Goal: Task Accomplishment & Management: Manage account settings

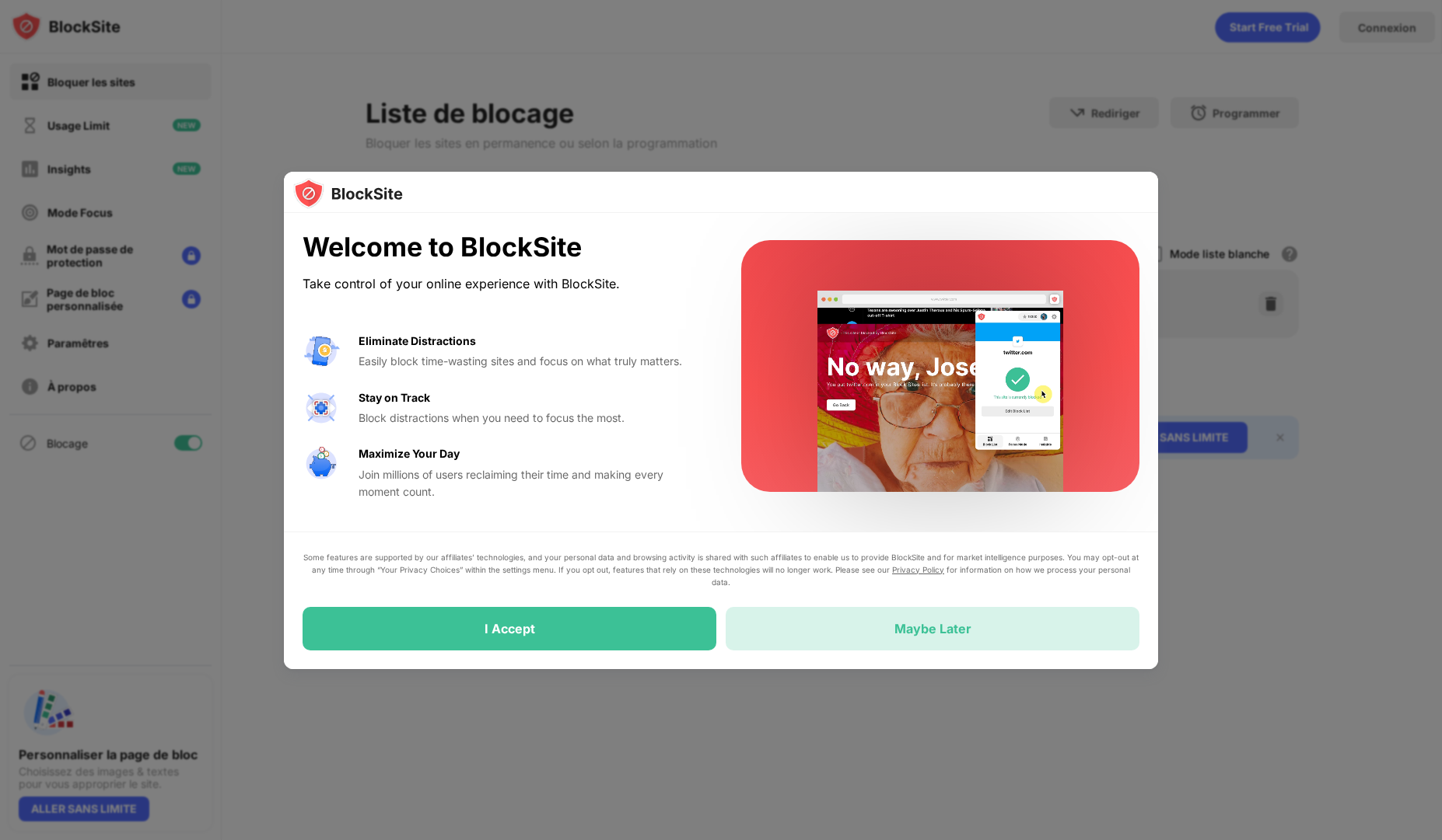
click at [875, 648] on div "Maybe Later" at bounding box center [933, 629] width 414 height 44
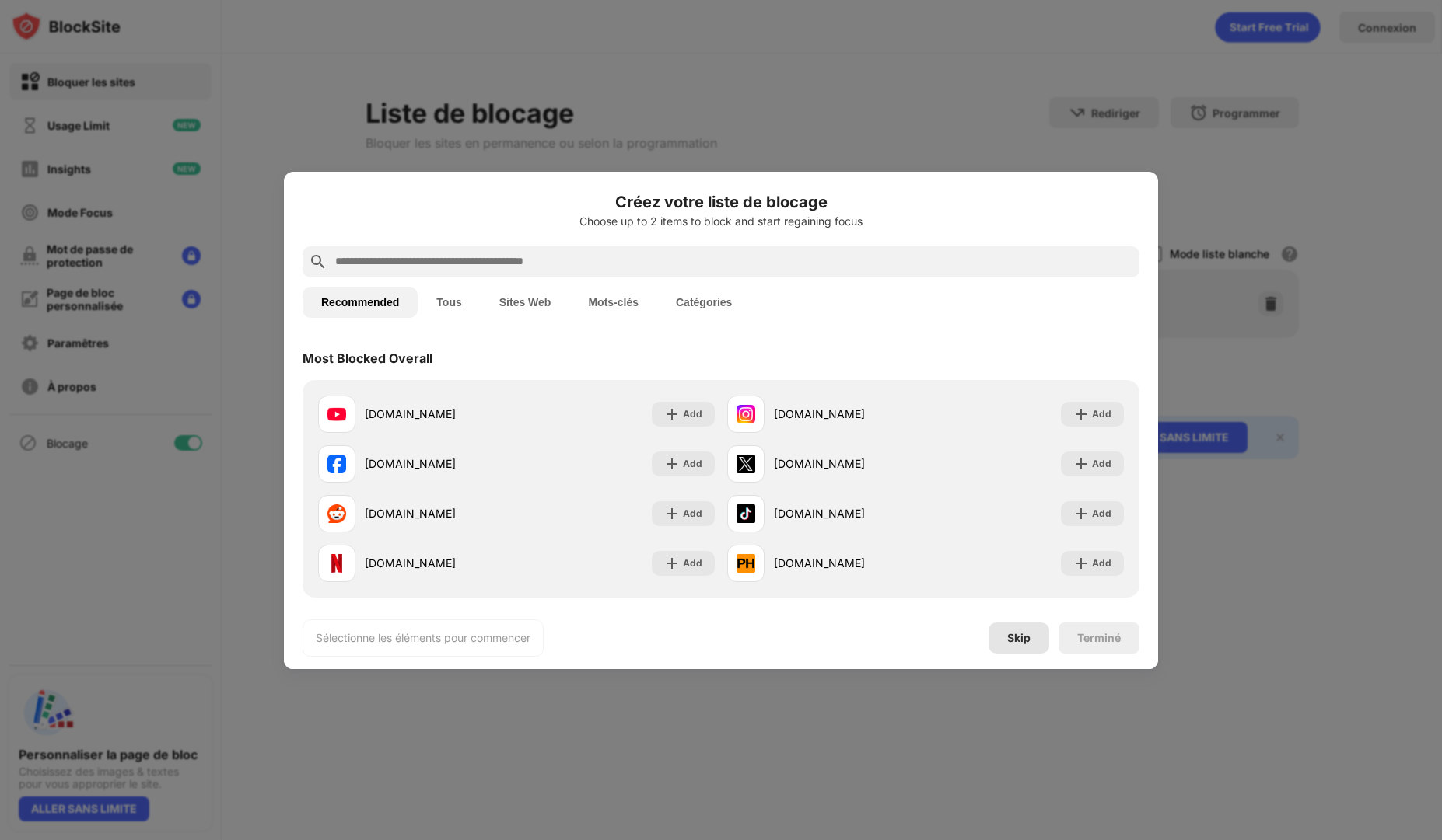
click at [999, 641] on div "Skip" at bounding box center [1019, 638] width 61 height 31
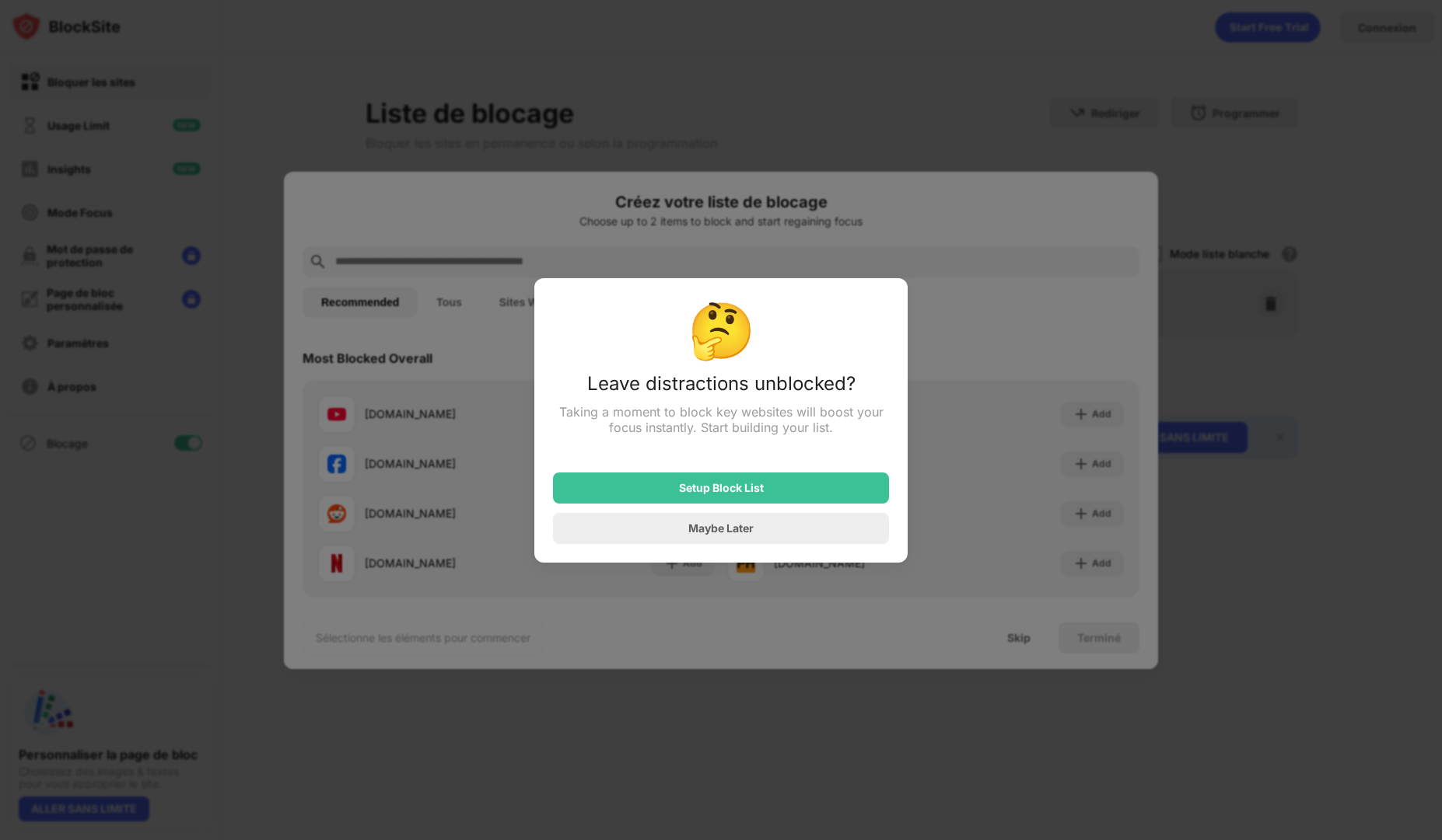
click at [748, 619] on div at bounding box center [721, 420] width 1442 height 840
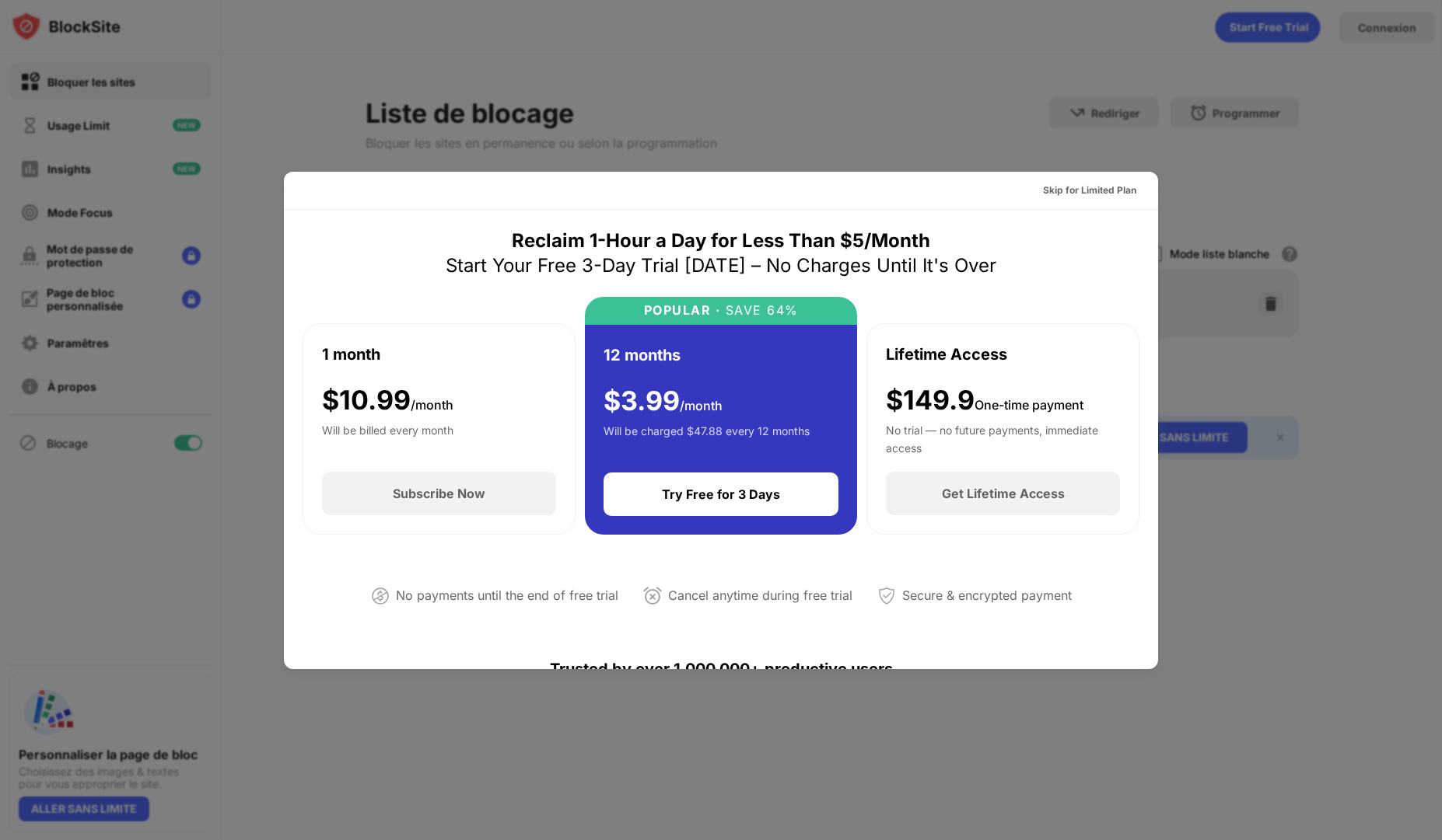
click at [269, 326] on div at bounding box center [721, 420] width 1442 height 840
